Goal: Check status: Check status

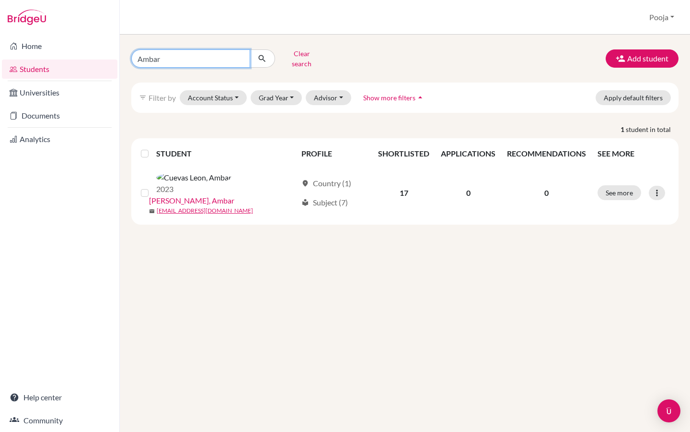
click at [239, 57] on input "Ambar" at bounding box center [190, 58] width 119 height 18
click at [199, 55] on input "Find student by name..." at bounding box center [190, 58] width 119 height 18
type input "c"
type input "b"
type input "maya"
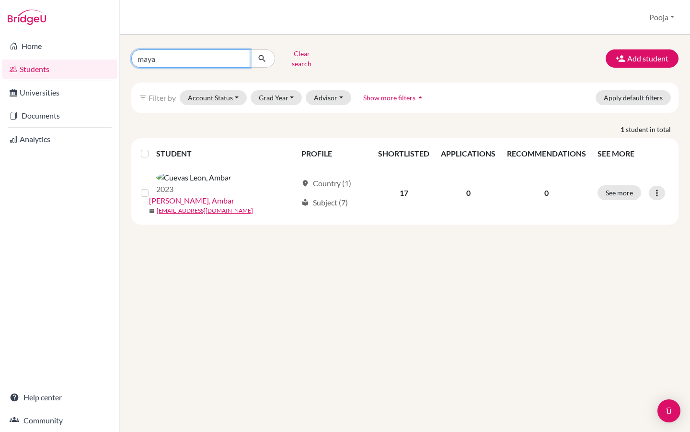
click at [262, 55] on button "submit" at bounding box center [262, 58] width 25 height 18
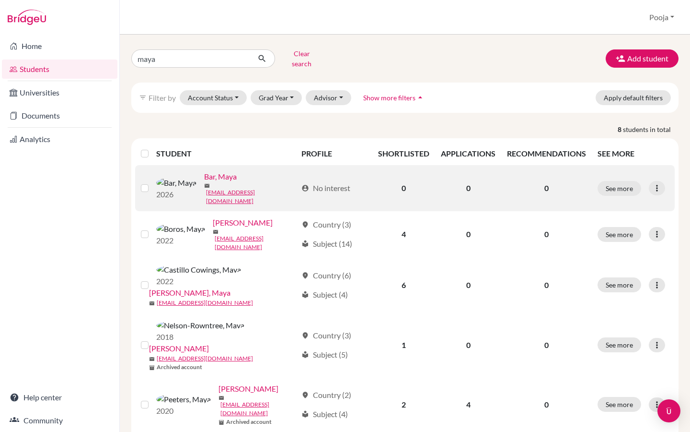
click at [204, 174] on link "Bar, Maya" at bounding box center [220, 177] width 33 height 12
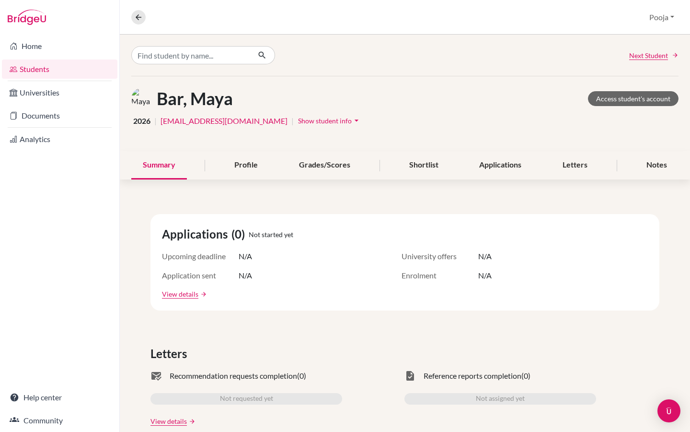
click at [607, 354] on div "Letters" at bounding box center [405, 353] width 509 height 17
click at [187, 291] on link "View details" at bounding box center [180, 294] width 36 height 10
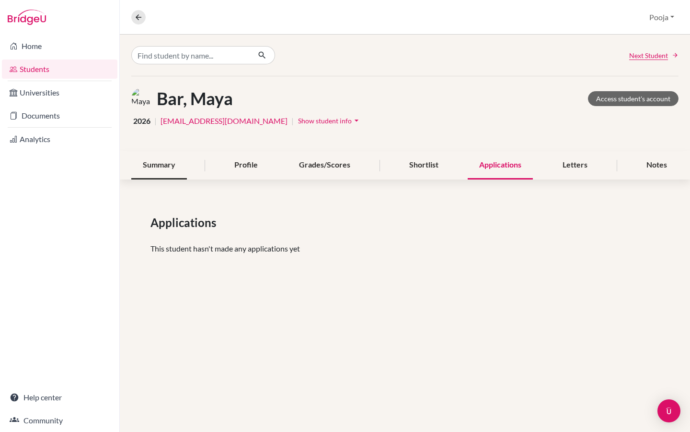
click at [165, 166] on div "Summary" at bounding box center [159, 165] width 56 height 28
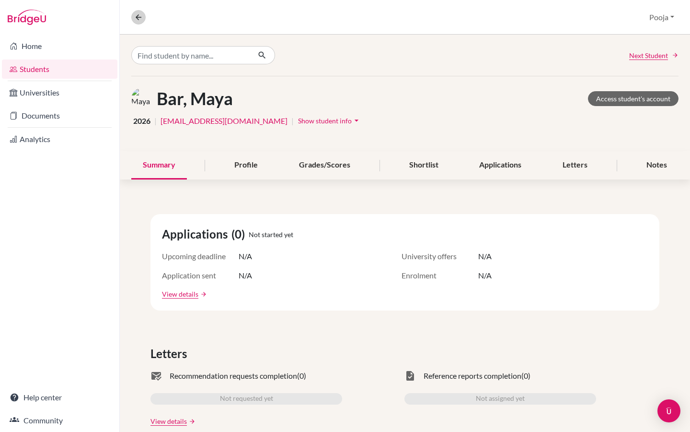
click at [143, 15] on button at bounding box center [138, 17] width 14 height 14
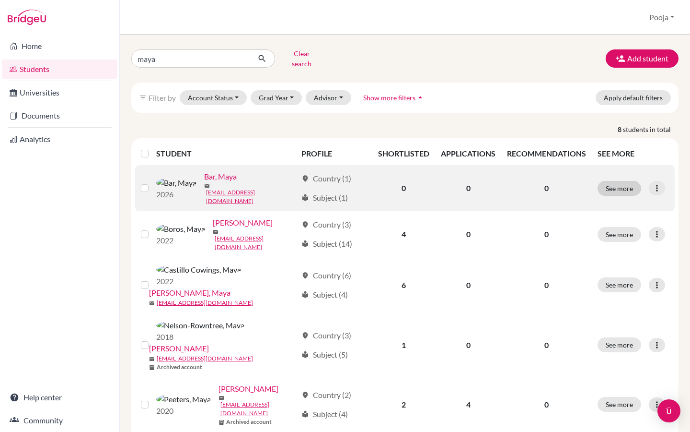
click at [612, 181] on button "See more" at bounding box center [620, 188] width 44 height 15
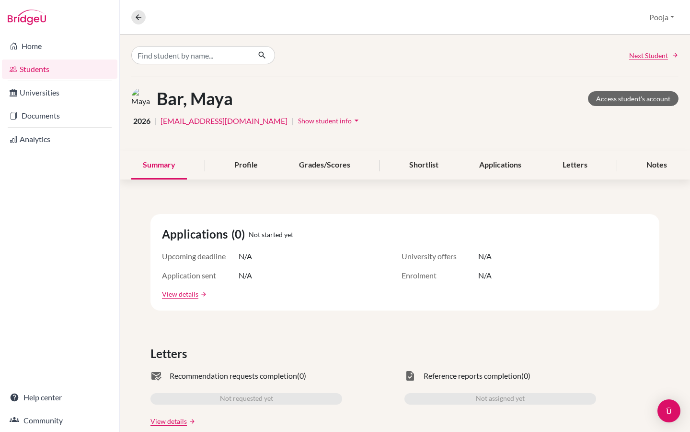
click at [541, 217] on div "Applications (0) Not started yet Upcoming deadline N/A University offers N/A Ap…" at bounding box center [405, 262] width 509 height 96
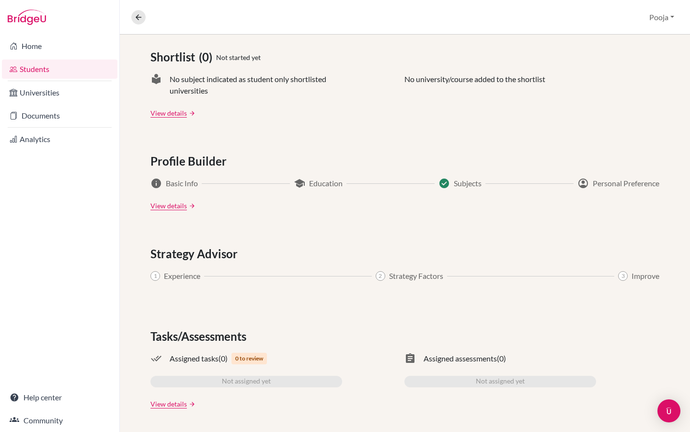
scroll to position [412, 0]
click at [182, 210] on link "View details" at bounding box center [169, 205] width 36 height 10
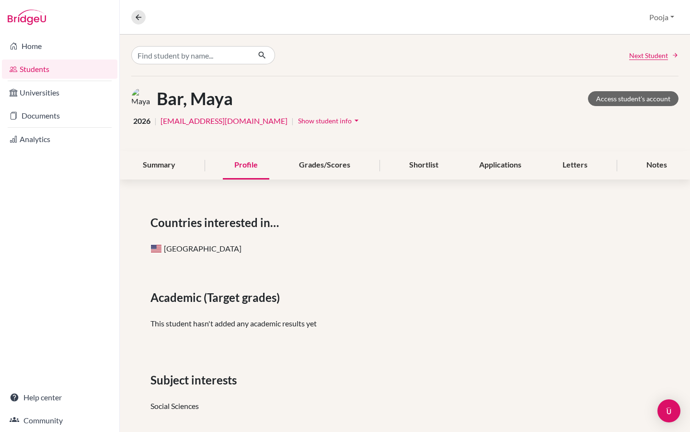
click at [390, 291] on div "Academic (Target grades)" at bounding box center [405, 297] width 509 height 17
click at [313, 162] on div "Grades/Scores" at bounding box center [325, 165] width 74 height 28
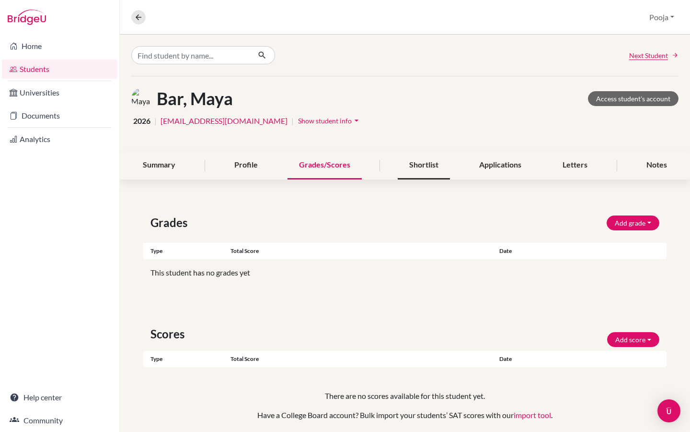
click at [424, 166] on div "Shortlist" at bounding box center [424, 165] width 52 height 28
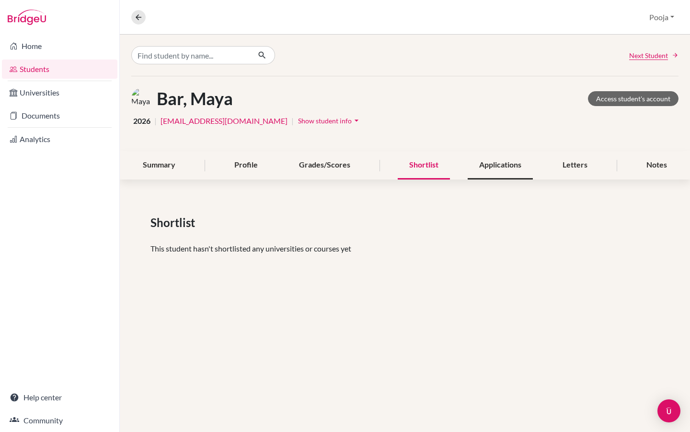
click at [489, 173] on div "Applications" at bounding box center [500, 165] width 65 height 28
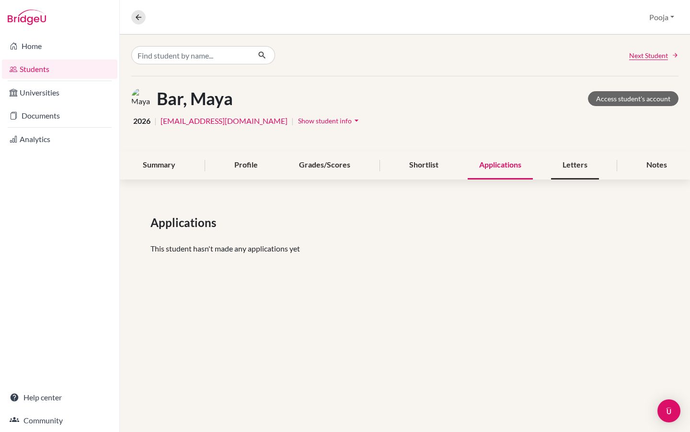
click at [574, 172] on div "Letters" at bounding box center [575, 165] width 48 height 28
click at [657, 168] on div "Notes" at bounding box center [657, 165] width 44 height 28
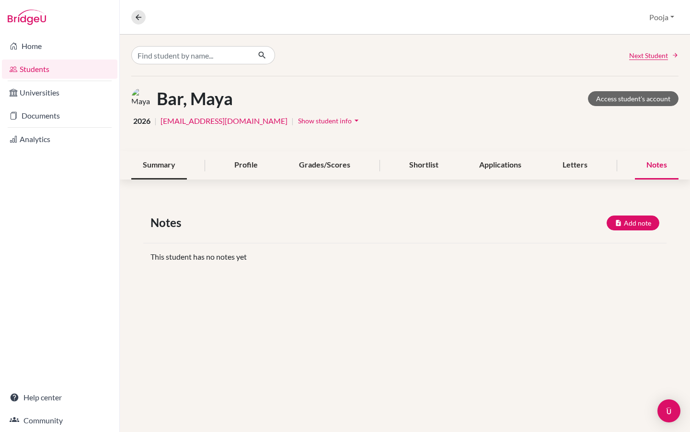
click at [162, 164] on div "Summary" at bounding box center [159, 165] width 56 height 28
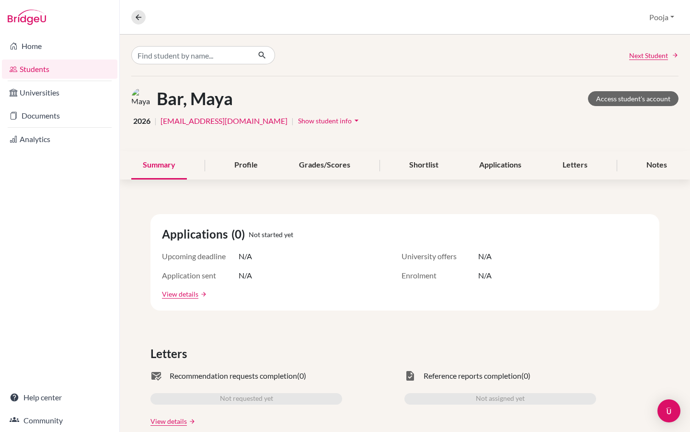
click at [417, 142] on div "Bar, Maya Access student's account 2026 | 155803@ishweb.nl | Show student info …" at bounding box center [405, 113] width 571 height 75
click at [35, 70] on link "Students" at bounding box center [60, 68] width 116 height 19
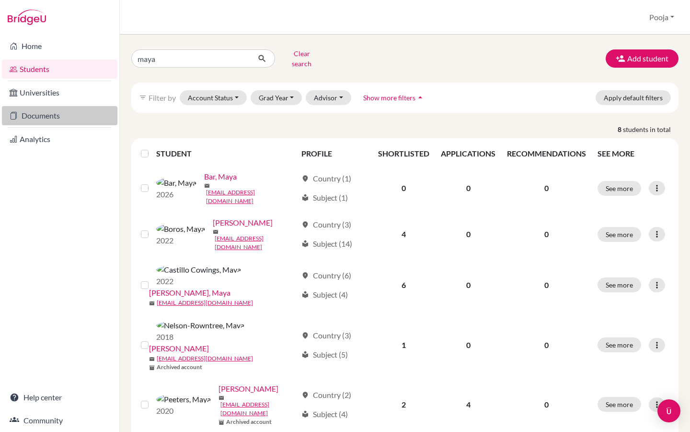
click at [44, 117] on link "Documents" at bounding box center [60, 115] width 116 height 19
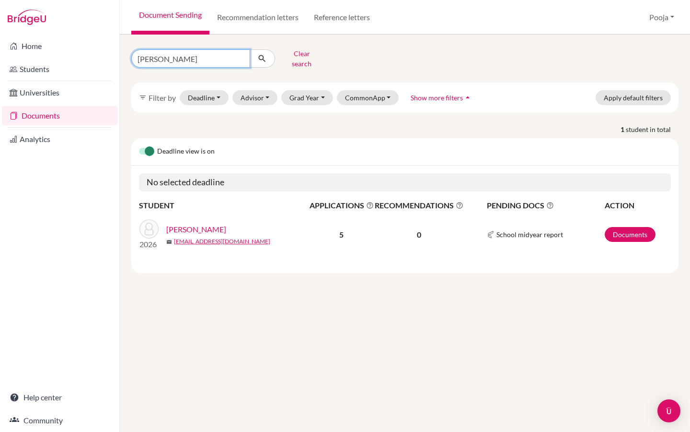
click at [207, 62] on input "Layla Fennelly" at bounding box center [190, 58] width 119 height 18
drag, startPoint x: 207, startPoint y: 62, endPoint x: 137, endPoint y: 51, distance: 71.4
click at [137, 51] on input "Layla Fennelly" at bounding box center [190, 58] width 119 height 18
type input "Maya"
drag, startPoint x: 137, startPoint y: 51, endPoint x: 186, endPoint y: 57, distance: 49.7
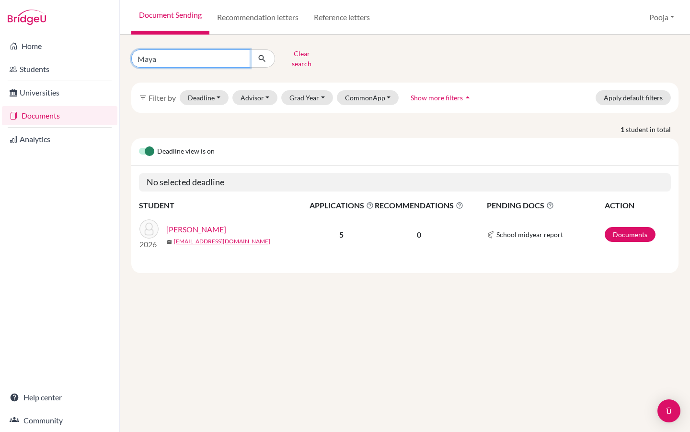
click at [186, 57] on input "Maya" at bounding box center [190, 58] width 119 height 18
click at [262, 55] on button "submit" at bounding box center [262, 58] width 25 height 18
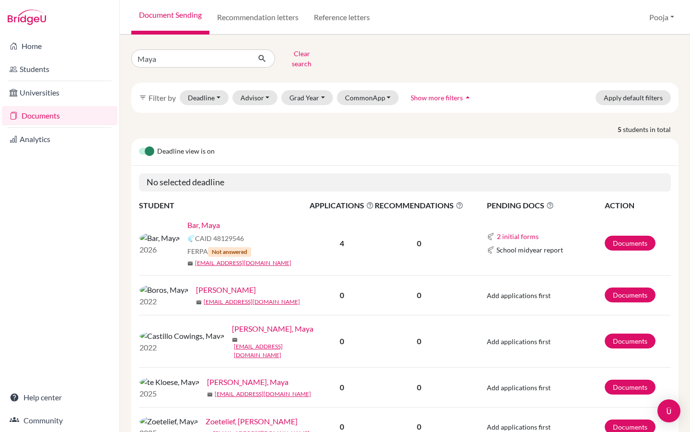
click at [187, 221] on link "Bar, Maya" at bounding box center [203, 225] width 33 height 12
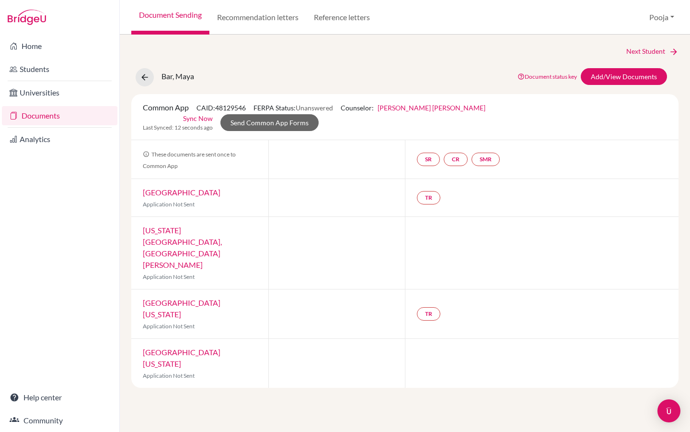
click at [168, 347] on link "[GEOGRAPHIC_DATA][US_STATE]" at bounding box center [182, 357] width 78 height 21
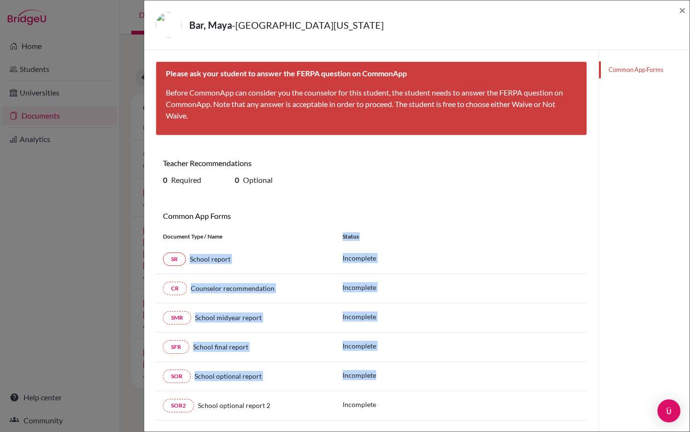
drag, startPoint x: 446, startPoint y: 230, endPoint x: 407, endPoint y: 369, distance: 144.5
click at [407, 369] on div "Document Type / Name Status SR School report Incomplete CR Counselor recommenda…" at bounding box center [372, 324] width 432 height 192
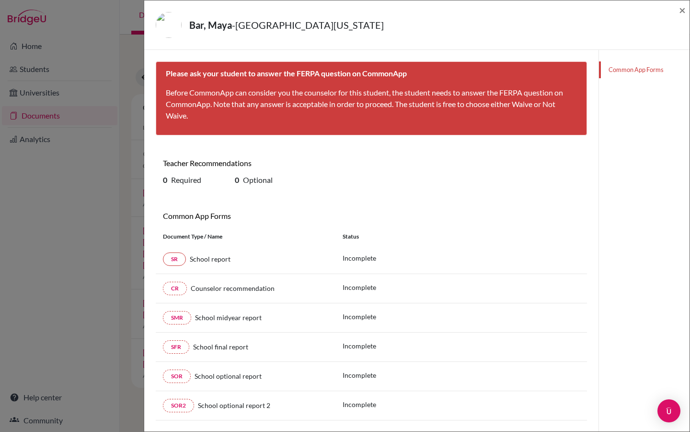
click at [498, 362] on div "SOR School optional report Incomplete" at bounding box center [372, 376] width 432 height 29
click at [683, 10] on span "×" at bounding box center [682, 10] width 7 height 14
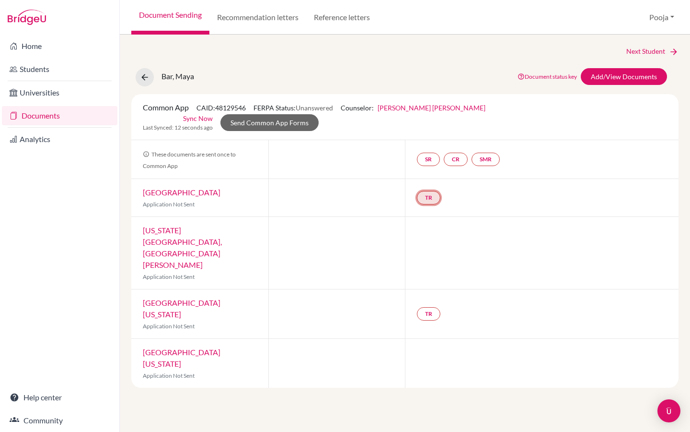
click at [425, 191] on link "TR" at bounding box center [428, 197] width 23 height 13
click at [423, 307] on link "TR" at bounding box center [428, 313] width 23 height 13
click at [334, 217] on div at bounding box center [336, 253] width 137 height 72
click at [426, 191] on link "TR" at bounding box center [428, 197] width 23 height 13
click at [465, 197] on div "TR Teacher recommendation Incomplete" at bounding box center [542, 197] width 274 height 37
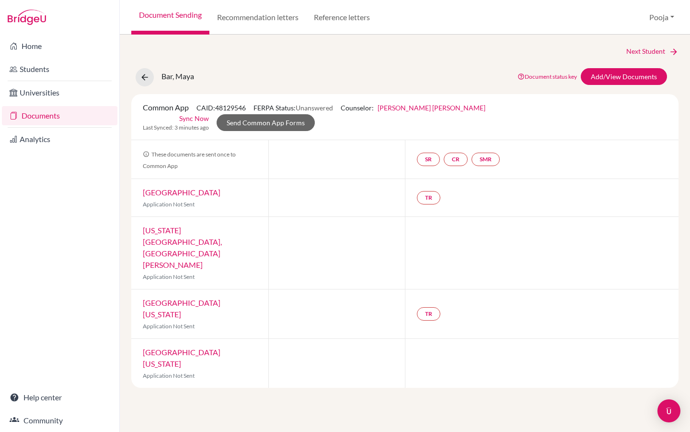
drag, startPoint x: 258, startPoint y: 106, endPoint x: 321, endPoint y: 101, distance: 63.1
click at [321, 101] on div "Common App CAID: 48129546 FERPA Status: Unanswered Counselor: Pooja Bhatia Rikh…" at bounding box center [405, 117] width 548 height 46
click at [461, 152] on link "CR" at bounding box center [456, 158] width 24 height 13
click at [451, 105] on h3 "Counselor recommendation" at bounding box center [457, 113] width 104 height 17
click at [455, 127] on link "Counselor recommendation" at bounding box center [457, 131] width 84 height 8
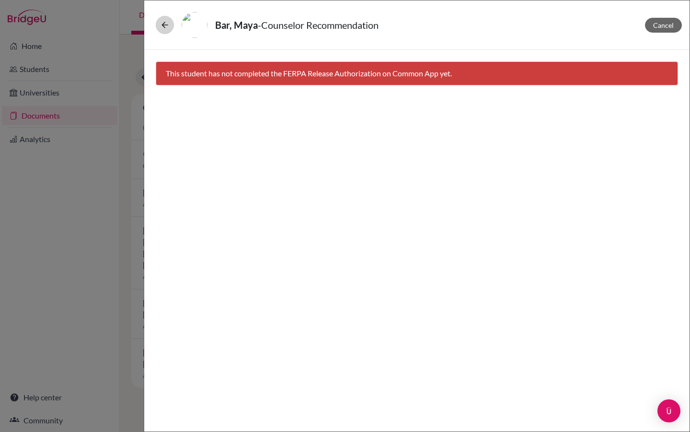
click at [169, 22] on icon at bounding box center [165, 25] width 10 height 10
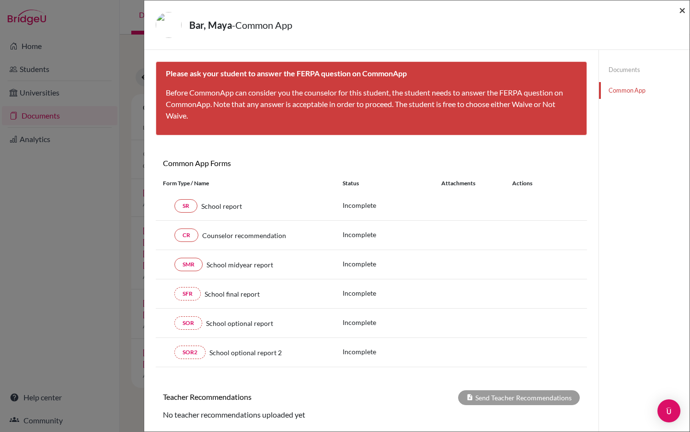
click at [686, 6] on span "×" at bounding box center [682, 10] width 7 height 14
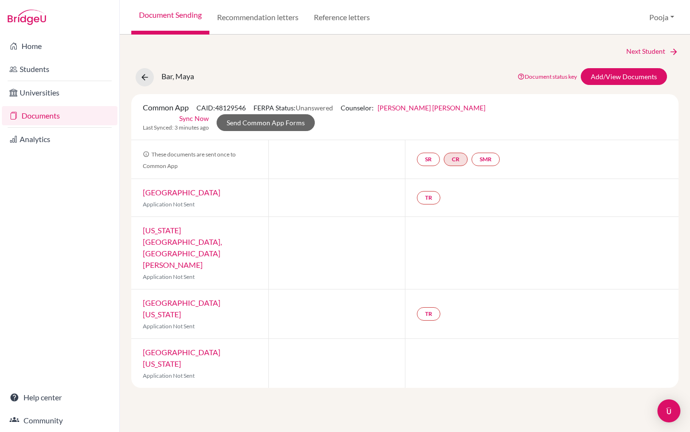
click at [209, 113] on link "Sync Now" at bounding box center [194, 118] width 30 height 10
